Goal: Communication & Community: Participate in discussion

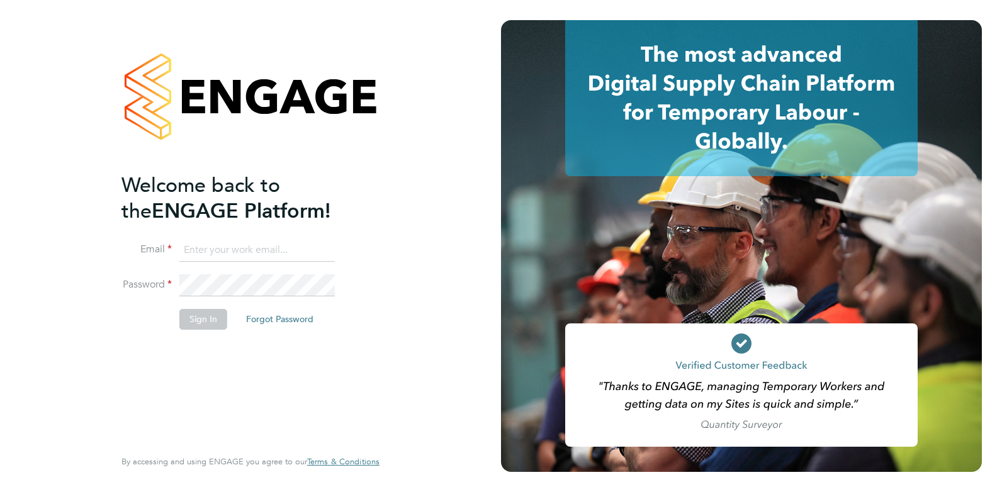
type input "Rufena.Haque@ncclondon.ac.uk"
click at [204, 314] on button "Sign In" at bounding box center [203, 319] width 48 height 20
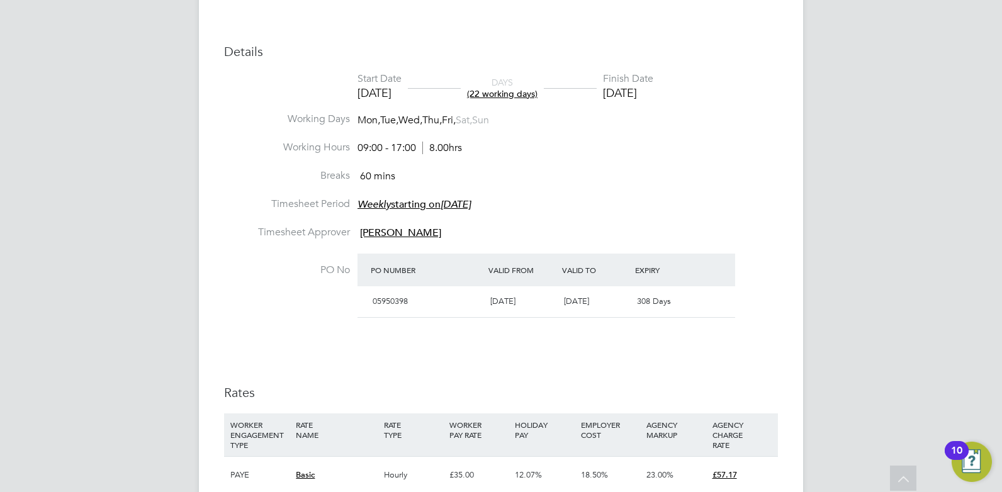
scroll to position [756, 0]
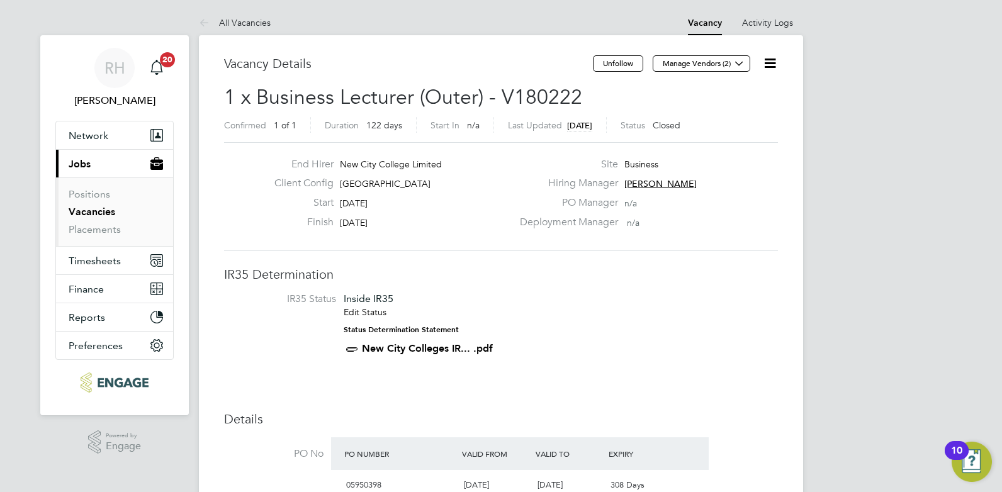
click at [88, 209] on link "Vacancies" at bounding box center [92, 212] width 47 height 12
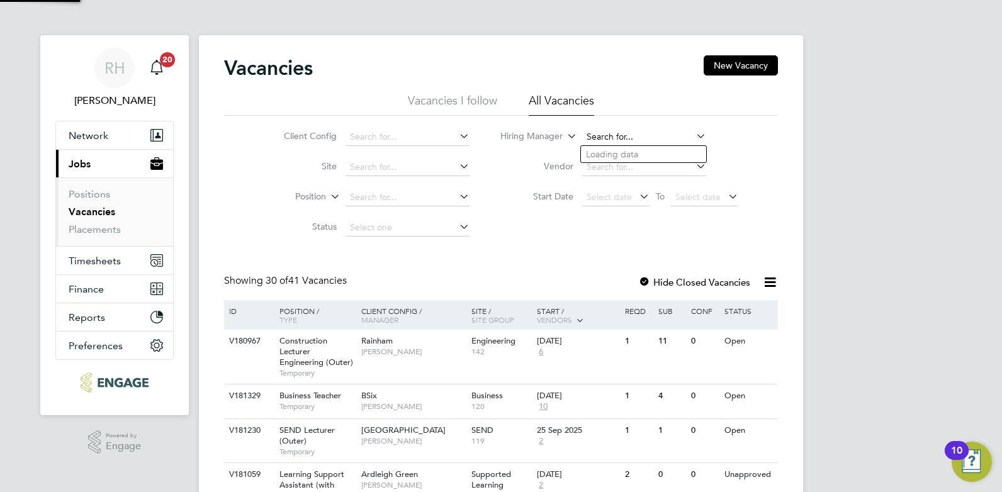
click at [598, 132] on input at bounding box center [644, 137] width 124 height 18
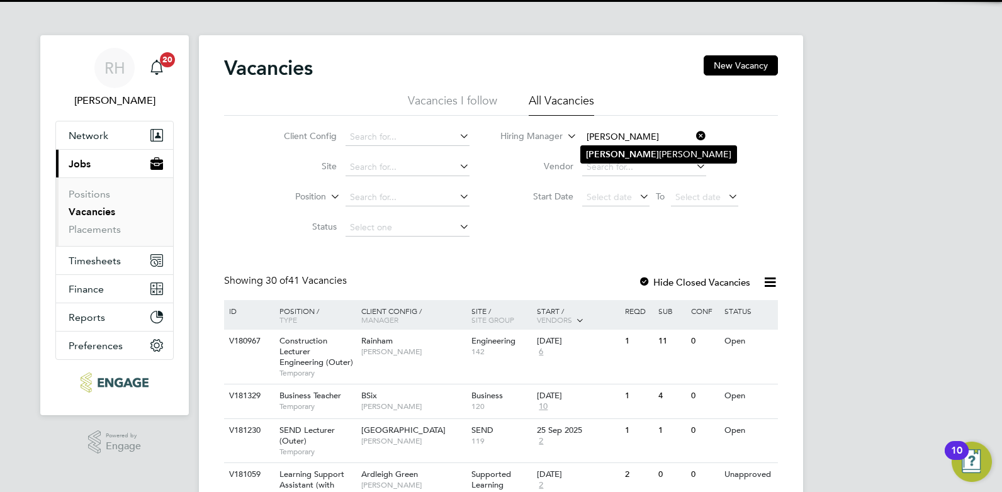
click at [603, 149] on b "Jamie" at bounding box center [622, 154] width 73 height 11
type input "Jamie Stroud"
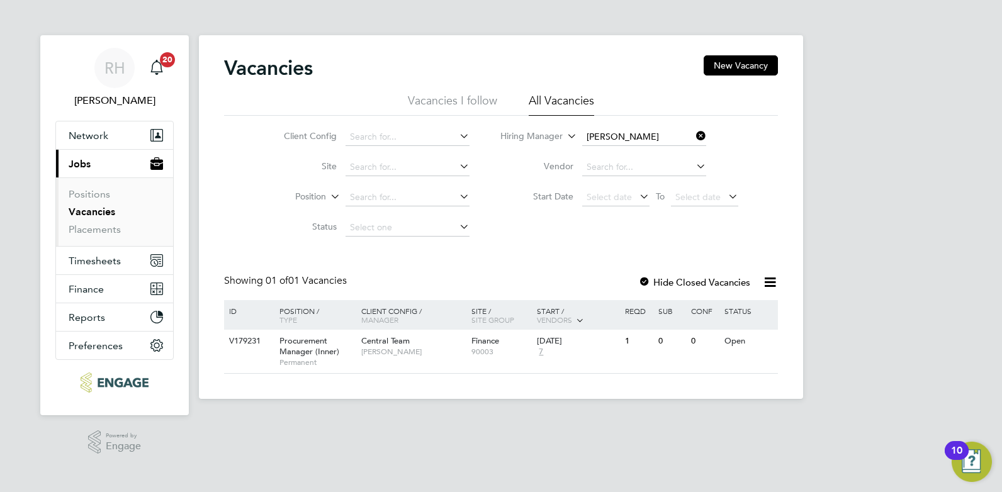
click at [642, 281] on div at bounding box center [645, 283] width 13 height 13
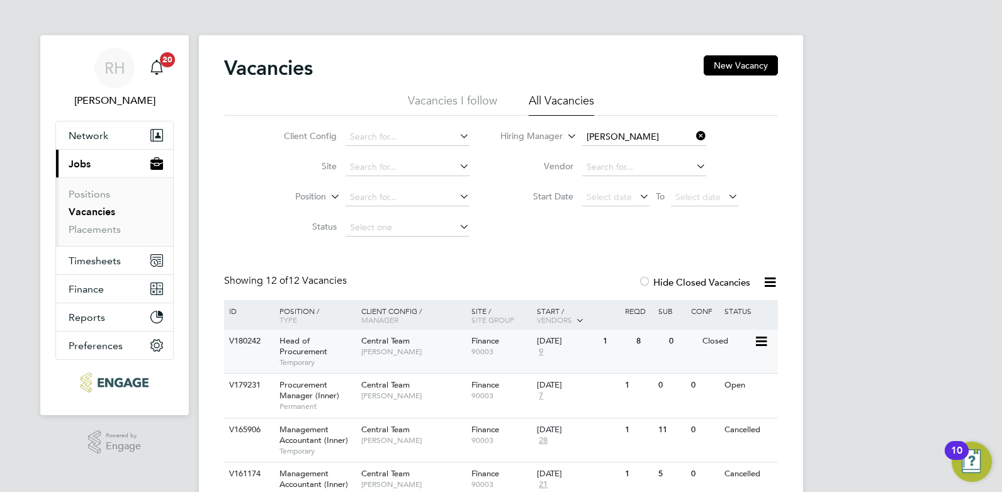
click at [326, 351] on span "Head of Procurement" at bounding box center [304, 346] width 48 height 21
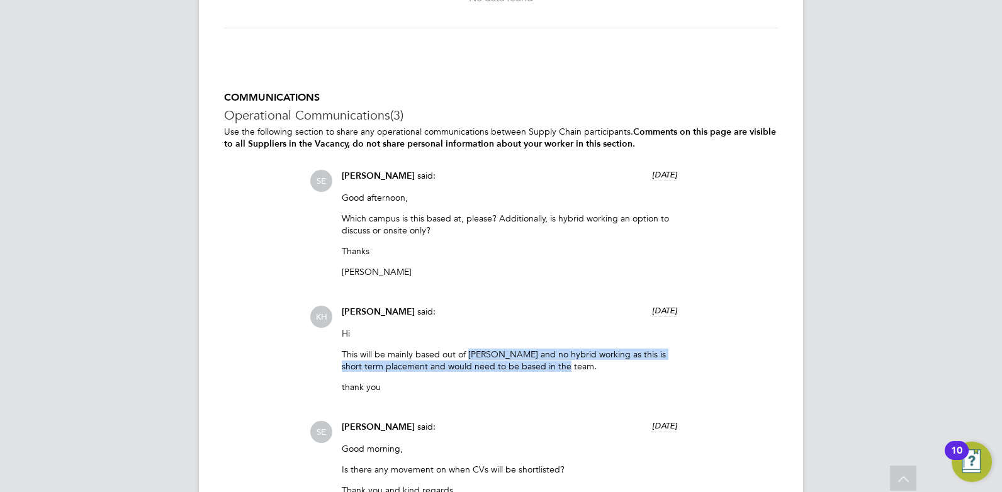
drag, startPoint x: 471, startPoint y: 362, endPoint x: 552, endPoint y: 375, distance: 82.2
click at [552, 372] on p "This will be mainly based out of Hackney and no hybrid working as this is short…" at bounding box center [510, 360] width 336 height 23
drag, startPoint x: 552, startPoint y: 375, endPoint x: 513, endPoint y: 374, distance: 39.7
copy p "Hackney and no hybrid working as this is short term placement and would need to…"
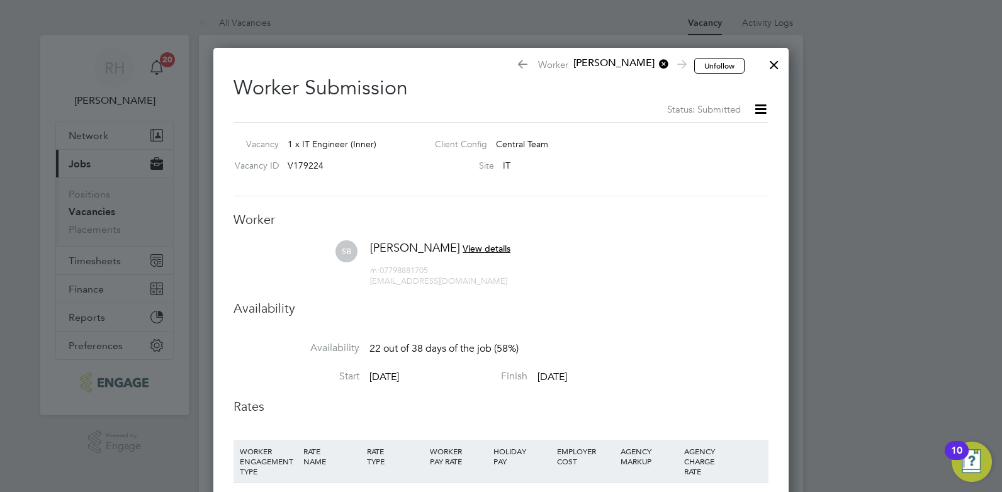
click at [779, 66] on div at bounding box center [774, 61] width 23 height 23
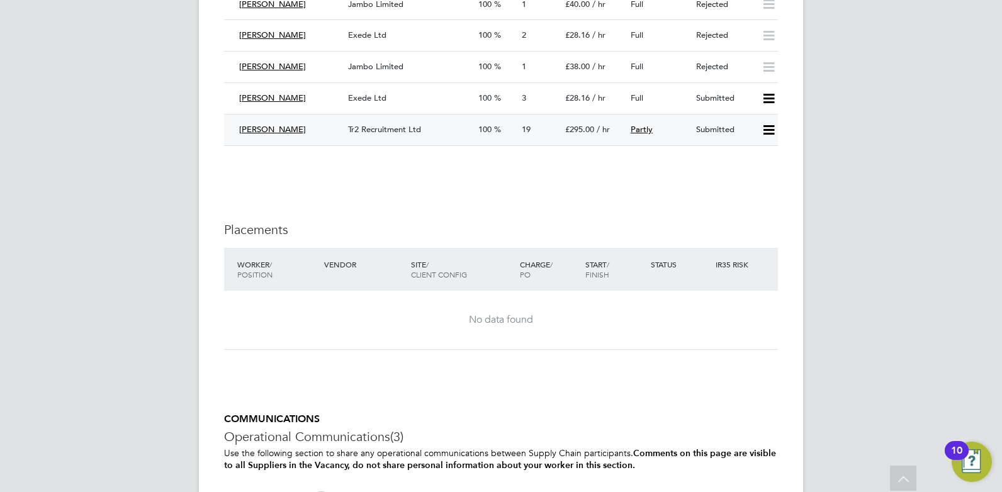
click at [425, 130] on div "Tr2 Recruitment Ltd" at bounding box center [408, 130] width 130 height 21
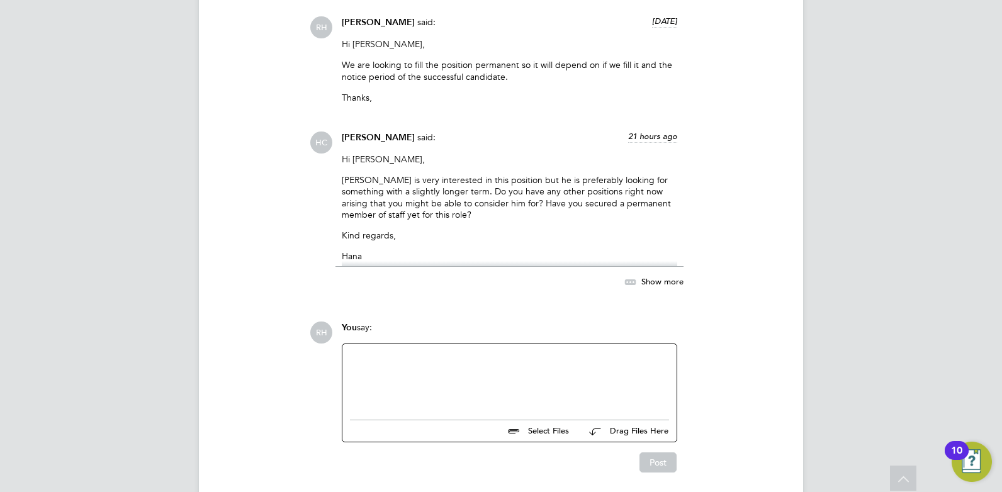
click at [431, 352] on div at bounding box center [509, 379] width 319 height 54
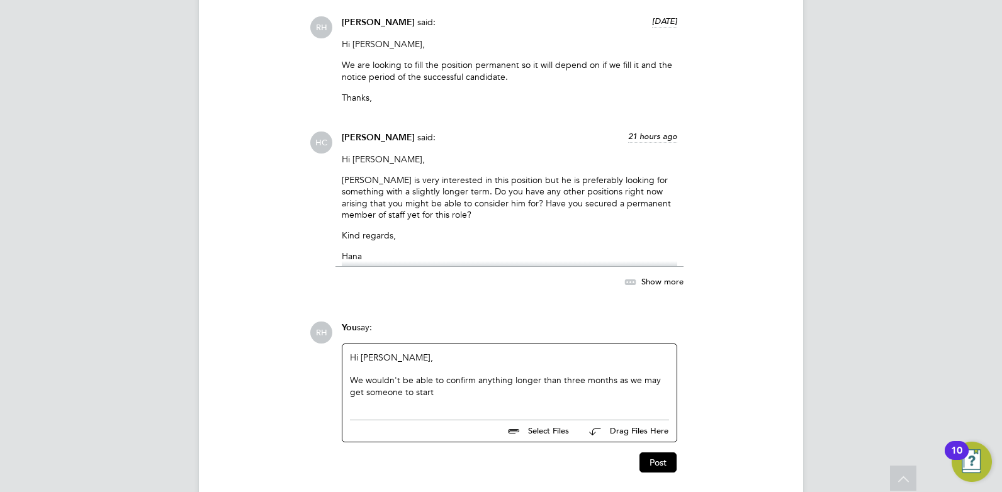
drag, startPoint x: 616, startPoint y: 334, endPoint x: 664, endPoint y: 353, distance: 51.2
click at [664, 375] on div "We wouldn't be able to confirm anything longer than three months as we may get …" at bounding box center [509, 386] width 319 height 23
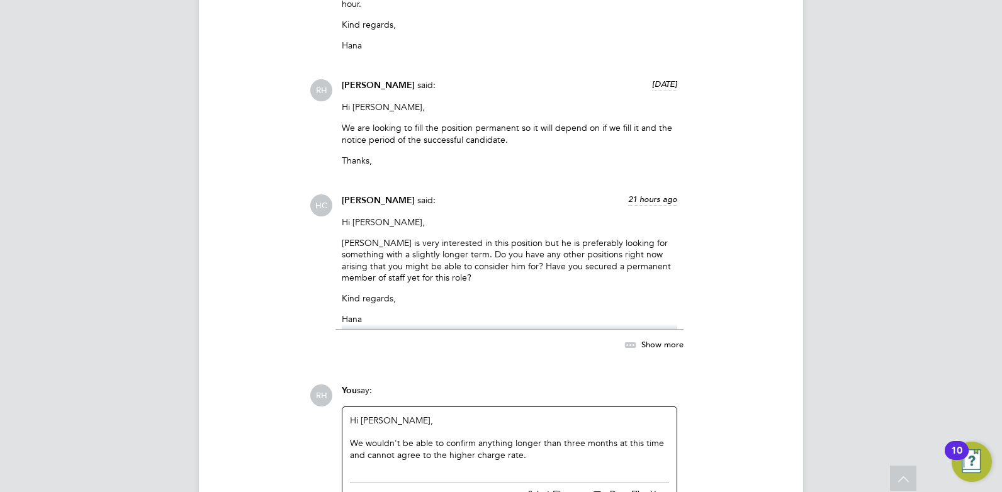
scroll to position [3406, 0]
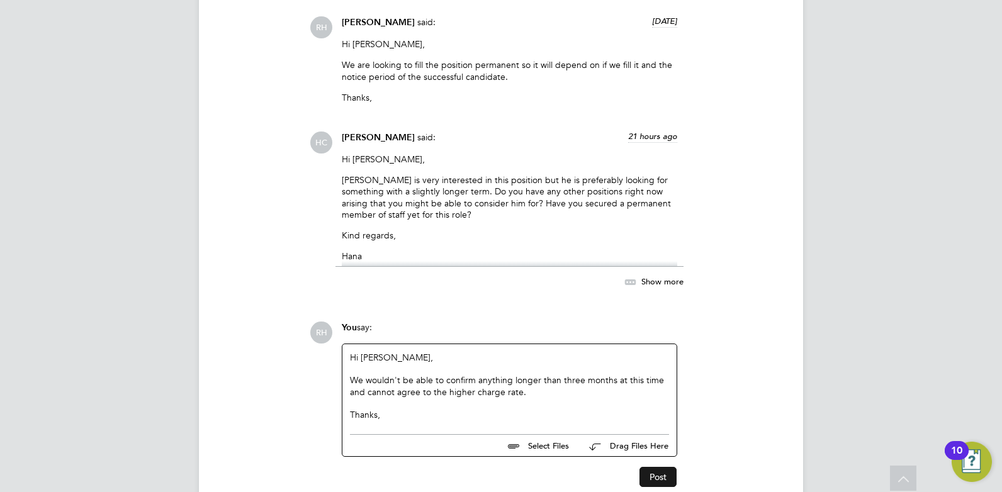
click at [660, 467] on button "Post" at bounding box center [658, 477] width 37 height 20
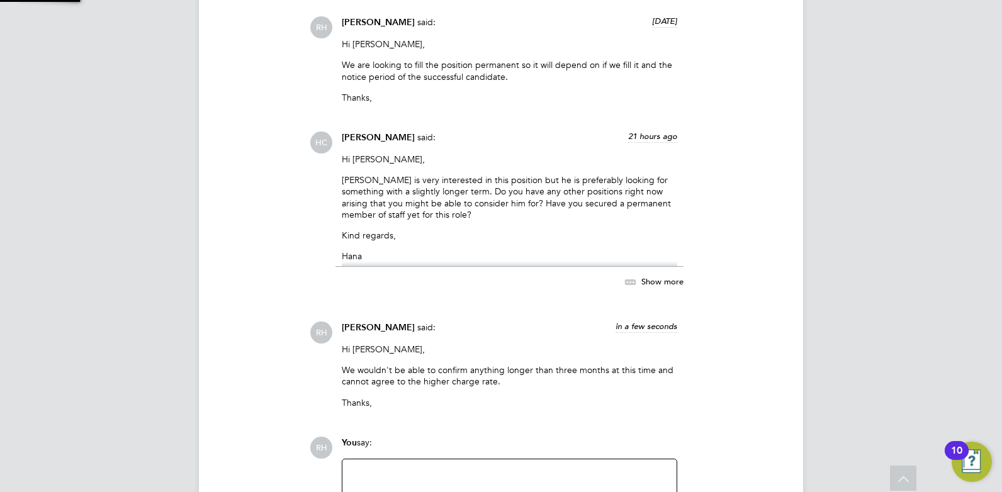
scroll to position [3521, 0]
